Goal: Task Accomplishment & Management: Complete application form

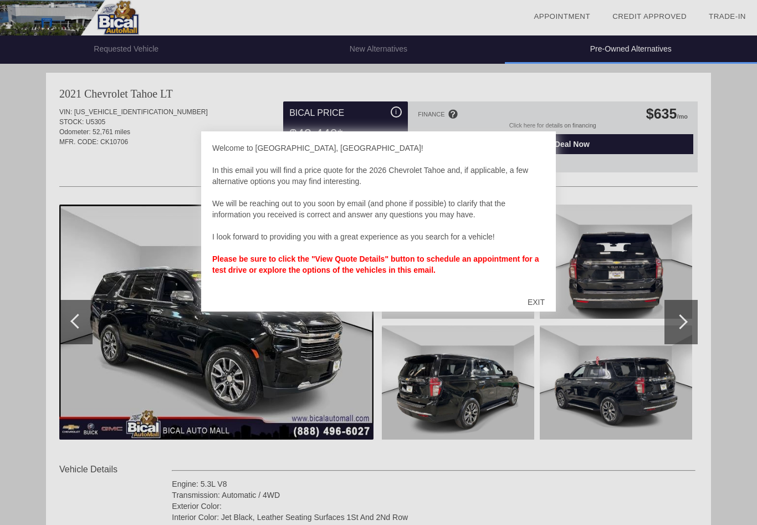
click at [539, 301] on div "EXIT" at bounding box center [536, 301] width 39 height 33
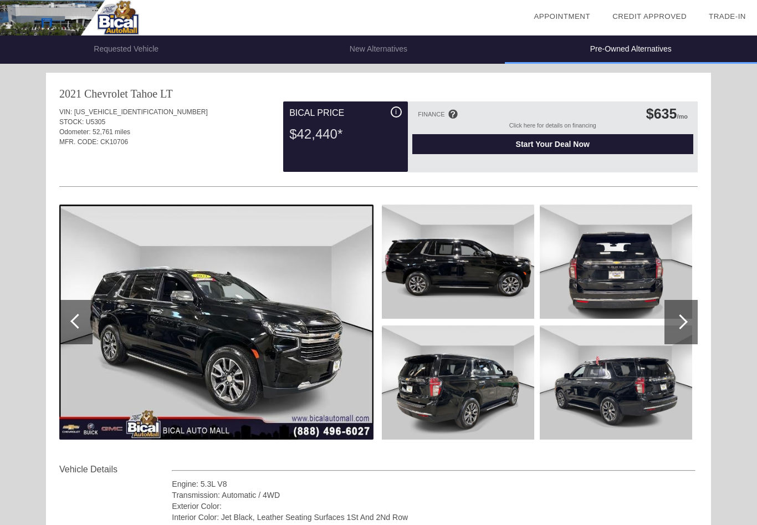
click at [676, 396] on img at bounding box center [616, 382] width 152 height 114
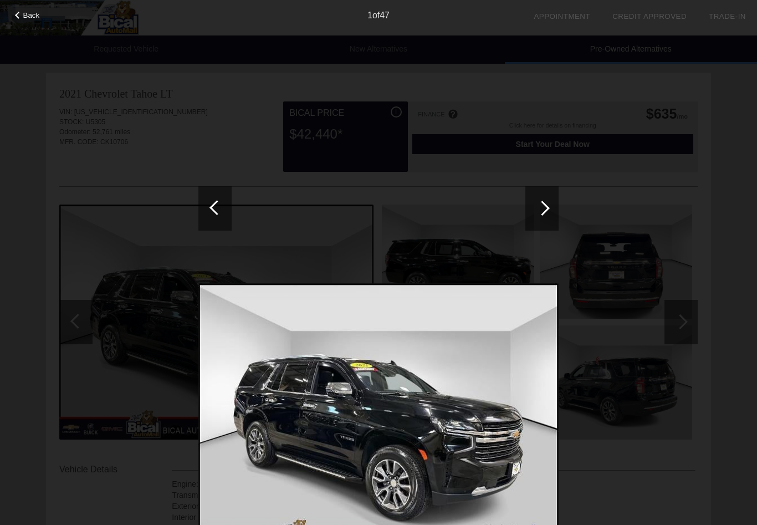
scroll to position [2, 0]
click at [549, 212] on div at bounding box center [542, 208] width 33 height 44
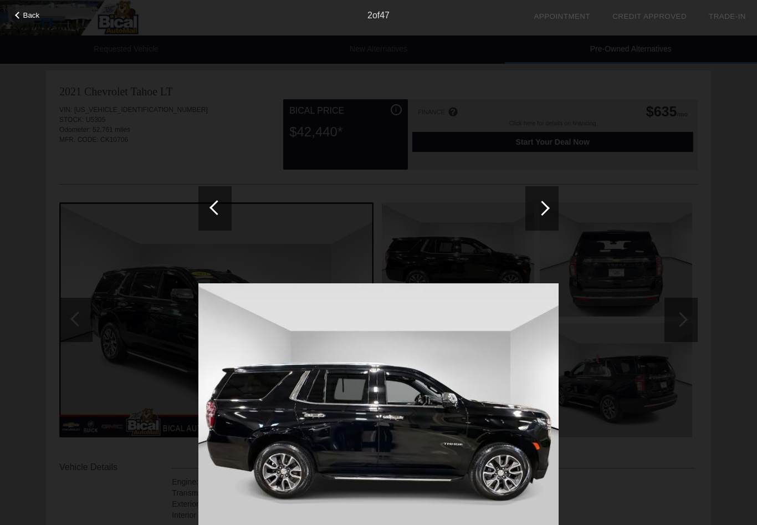
click at [543, 211] on div at bounding box center [542, 208] width 15 height 15
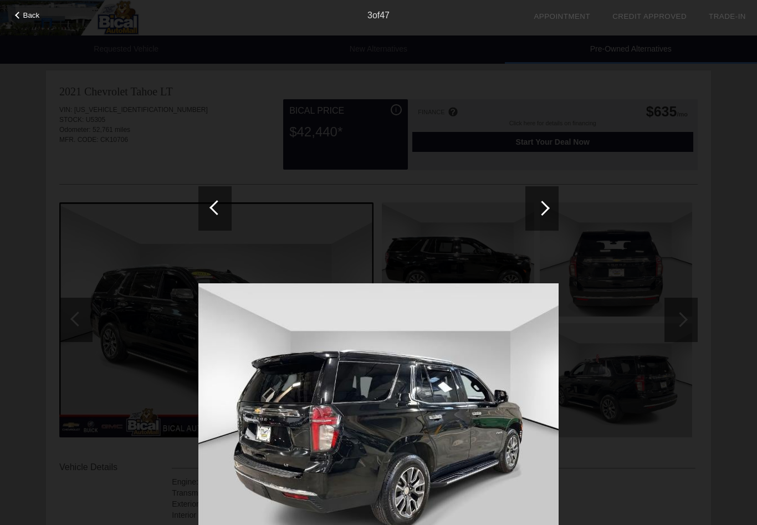
click at [537, 214] on div at bounding box center [542, 208] width 33 height 44
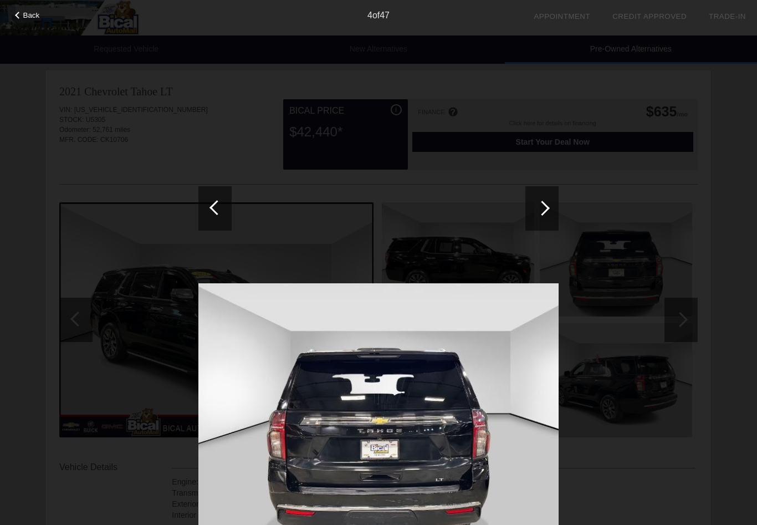
click at [541, 215] on div at bounding box center [542, 208] width 33 height 44
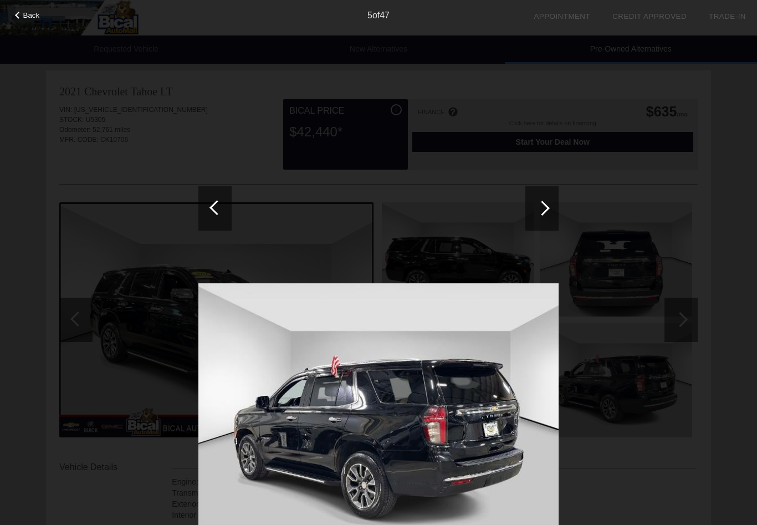
click at [539, 214] on div at bounding box center [542, 208] width 33 height 44
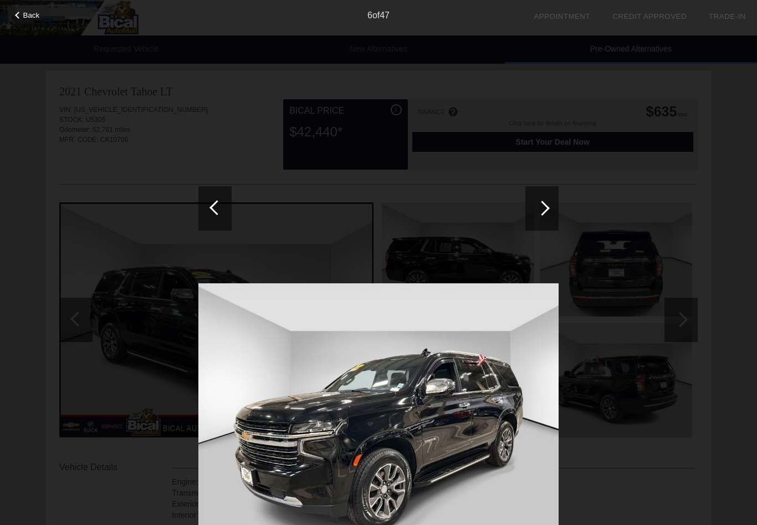
click at [538, 216] on div at bounding box center [542, 208] width 33 height 44
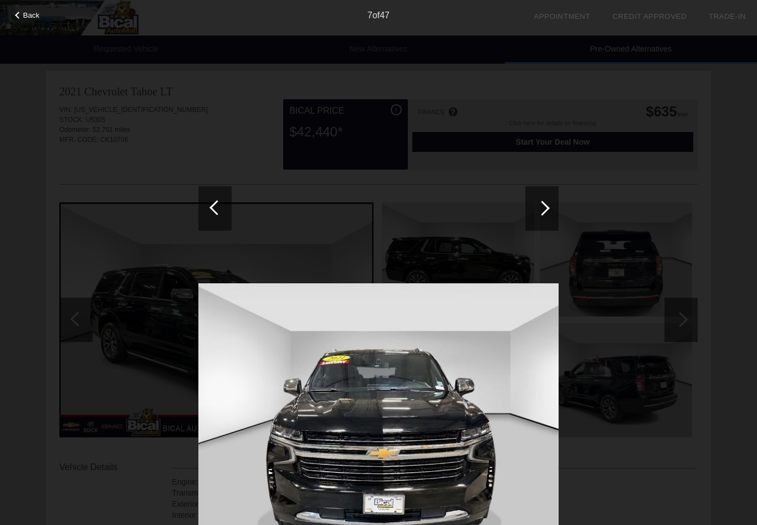
click at [540, 211] on div at bounding box center [542, 208] width 15 height 15
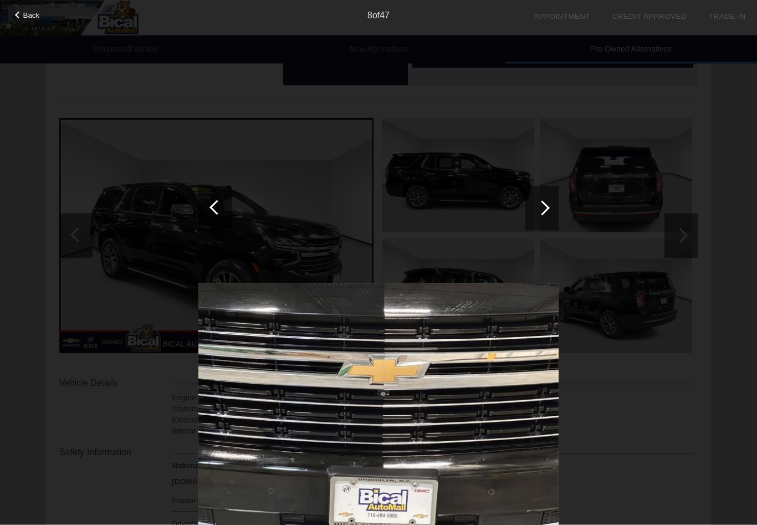
scroll to position [83, 0]
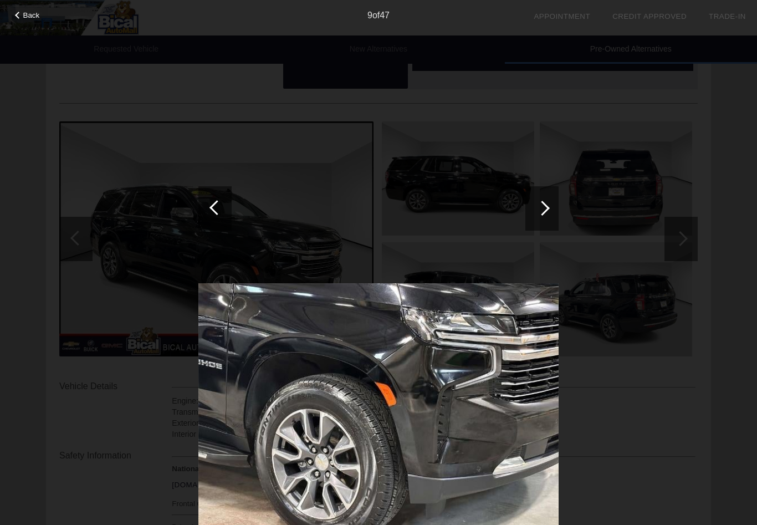
click at [553, 203] on div at bounding box center [542, 208] width 33 height 44
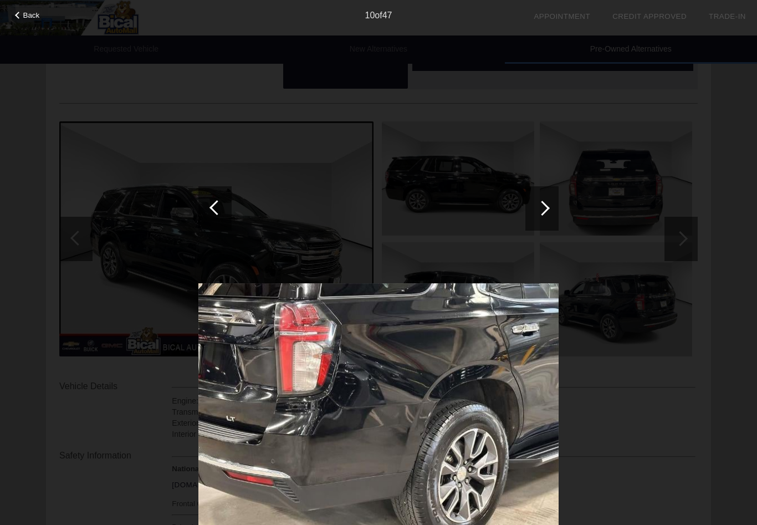
click at [502, 356] on img at bounding box center [378, 418] width 360 height 271
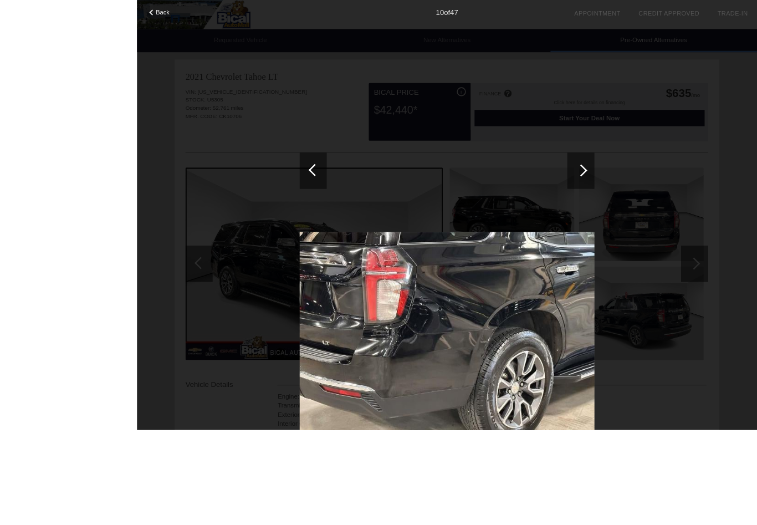
scroll to position [161, 0]
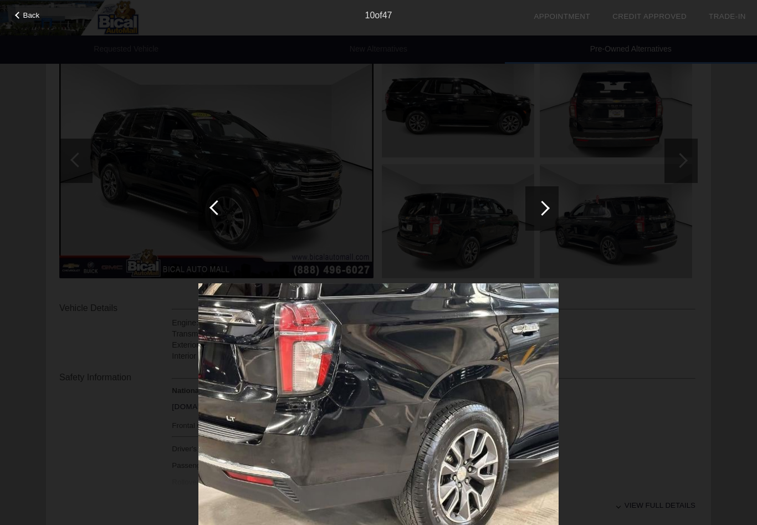
click at [547, 210] on div at bounding box center [542, 208] width 15 height 15
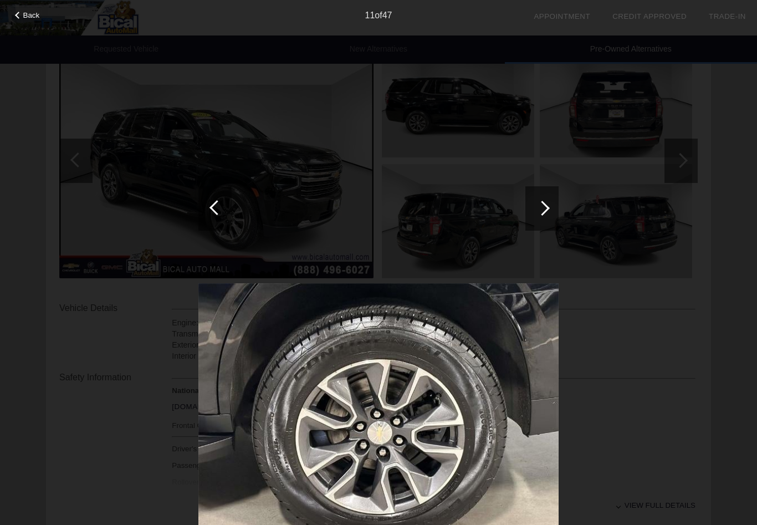
click at [557, 211] on div at bounding box center [542, 208] width 33 height 44
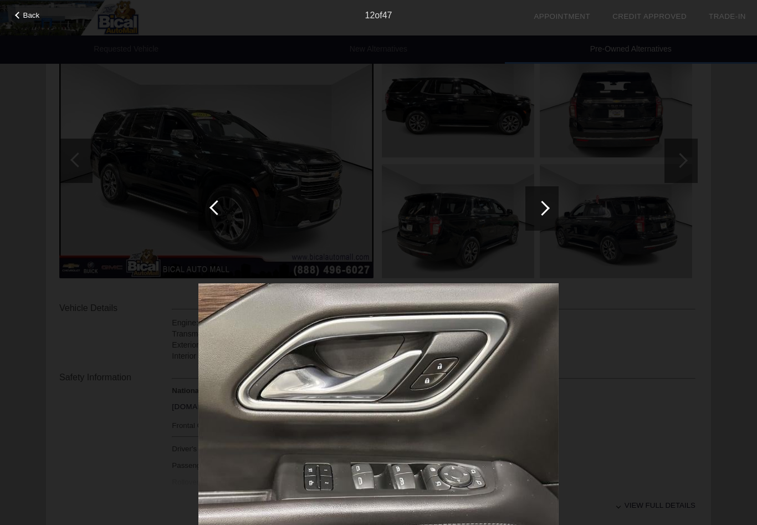
click at [547, 211] on div at bounding box center [542, 208] width 15 height 15
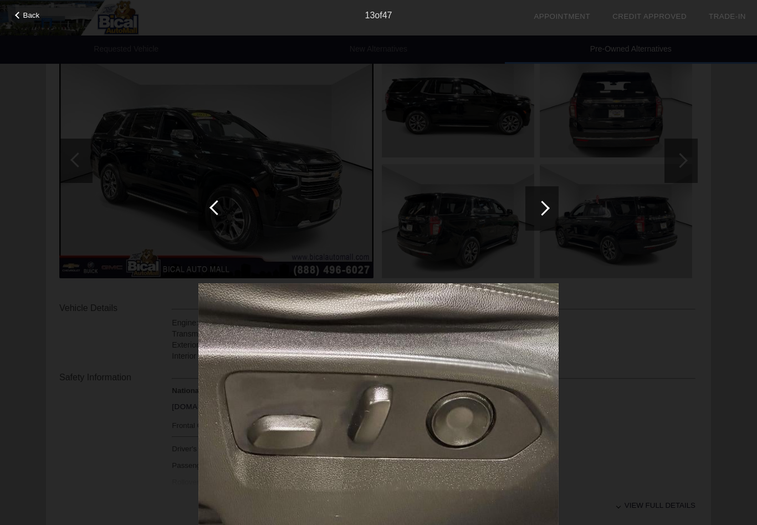
click at [548, 212] on div at bounding box center [542, 208] width 33 height 44
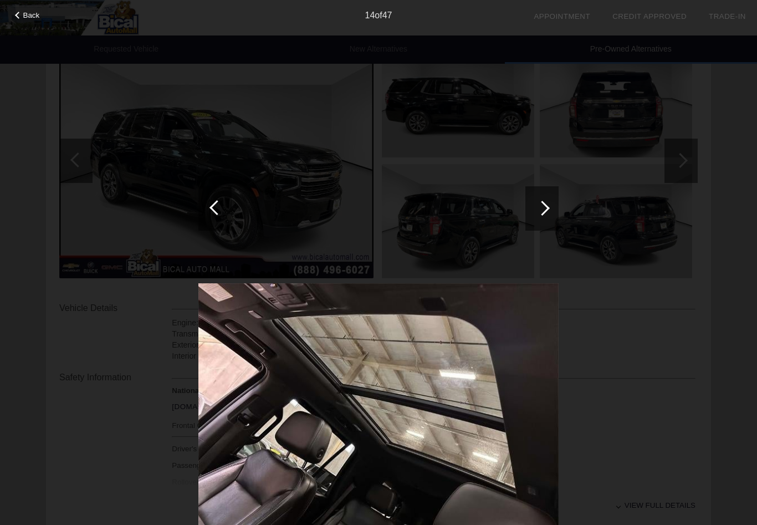
click at [549, 208] on div at bounding box center [542, 208] width 15 height 15
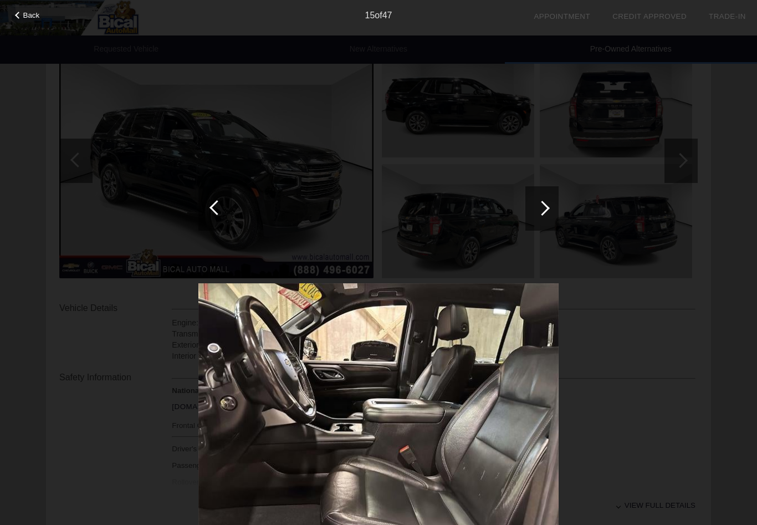
click at [548, 217] on div at bounding box center [542, 208] width 33 height 44
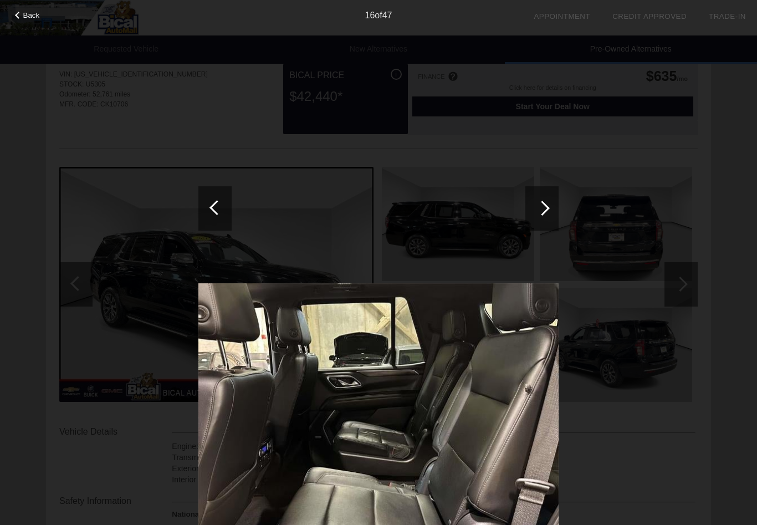
scroll to position [39, 0]
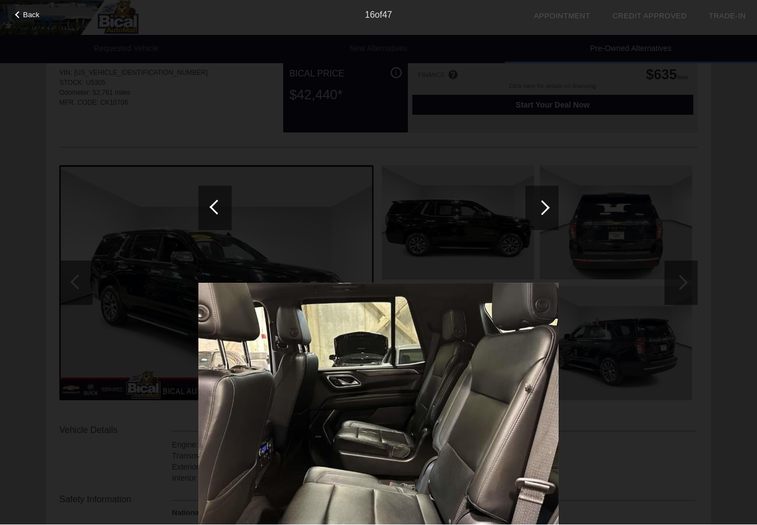
click at [209, 203] on div at bounding box center [214, 208] width 33 height 44
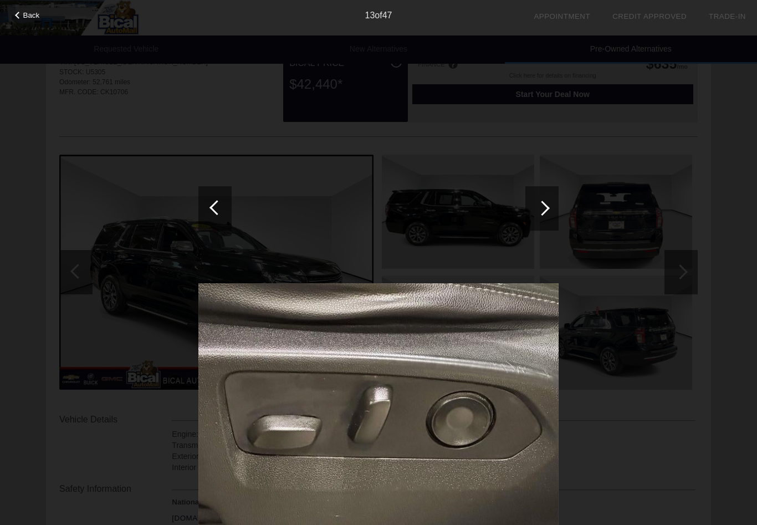
scroll to position [0, 0]
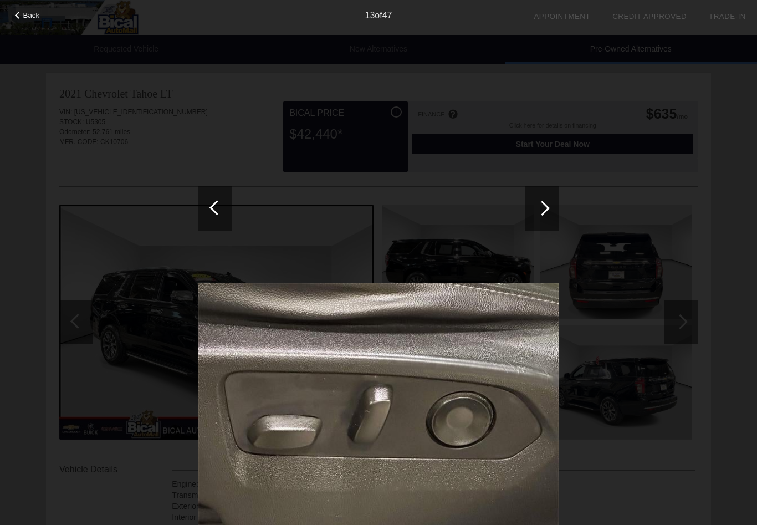
click at [21, 15] on div "Back" at bounding box center [27, 14] width 55 height 6
